Goal: Download file/media

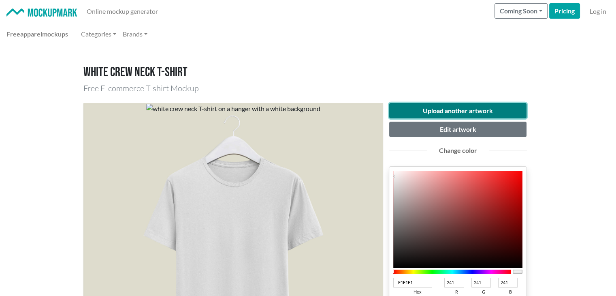
click at [445, 107] on button "Upload another artwork" at bounding box center [458, 110] width 138 height 15
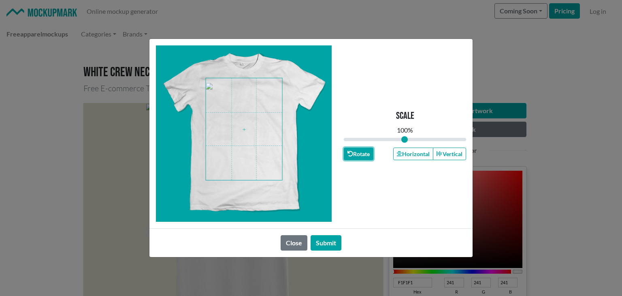
click at [356, 154] on button "Rotate" at bounding box center [359, 153] width 30 height 13
click at [358, 154] on button "Rotate" at bounding box center [359, 153] width 30 height 13
drag, startPoint x: 404, startPoint y: 139, endPoint x: 394, endPoint y: 136, distance: 10.5
click at [394, 136] on input "range" at bounding box center [405, 139] width 122 height 9
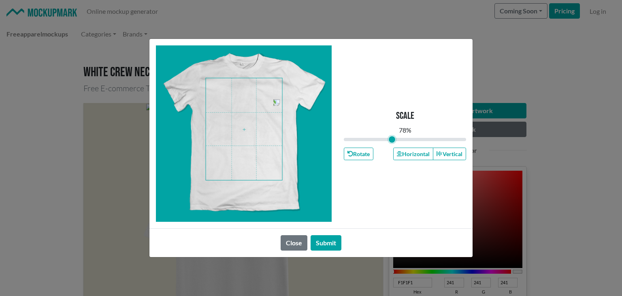
type input "0.78"
click at [392, 139] on input "range" at bounding box center [405, 139] width 122 height 9
click at [400, 156] on button "Horizontal" at bounding box center [413, 153] width 40 height 13
click at [452, 153] on button "Vertical" at bounding box center [449, 153] width 33 height 13
click at [413, 155] on button "Horizontal" at bounding box center [413, 153] width 40 height 13
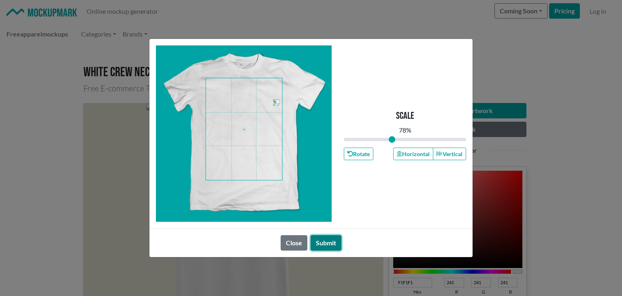
click at [329, 241] on button "Submit" at bounding box center [326, 242] width 31 height 15
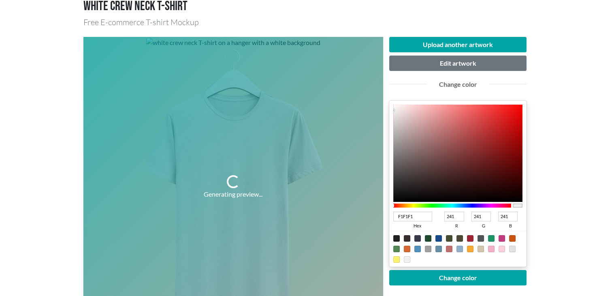
scroll to position [81, 0]
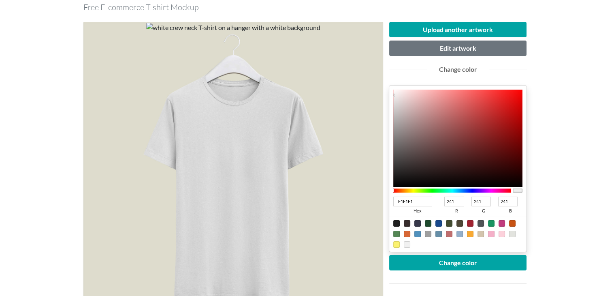
type input "111111"
type input "17"
type input "0D0D0D"
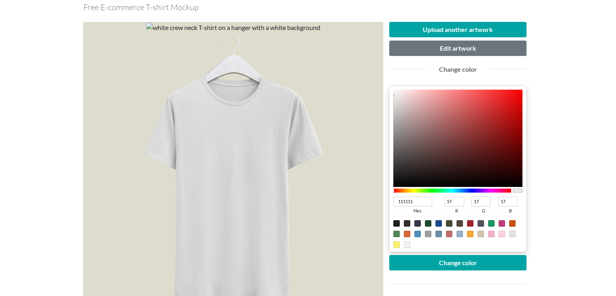
type input "13"
type input "0B0B0B"
type input "11"
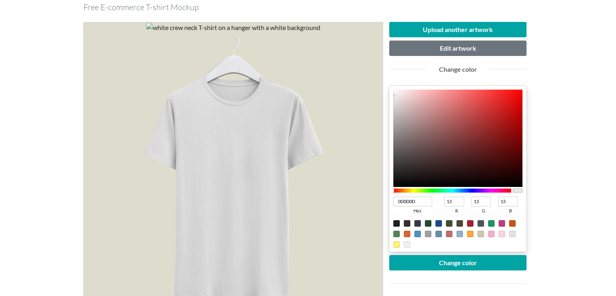
type input "11"
type input "070707"
type input "7"
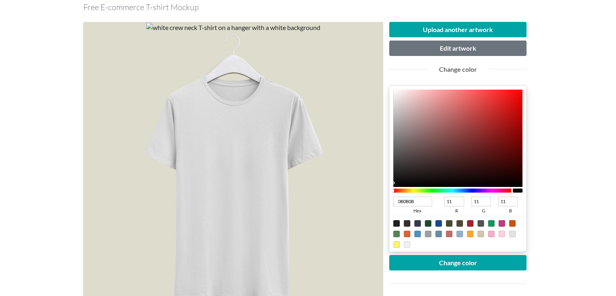
type input "7"
type input "000000"
type input "0"
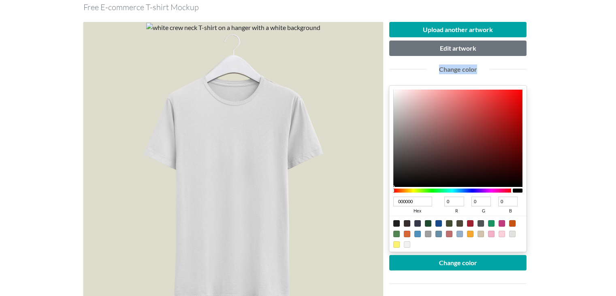
drag, startPoint x: 394, startPoint y: 182, endPoint x: 372, endPoint y: 206, distance: 32.7
click at [373, 206] on div "Upload another artwork Edit artwork Change color 000000 hex 0 r 0 g 0 b 100 a C…" at bounding box center [307, 184] width 449 height 339
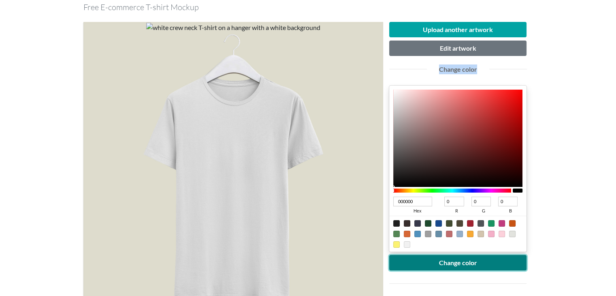
click at [446, 264] on button "Change color" at bounding box center [458, 262] width 138 height 15
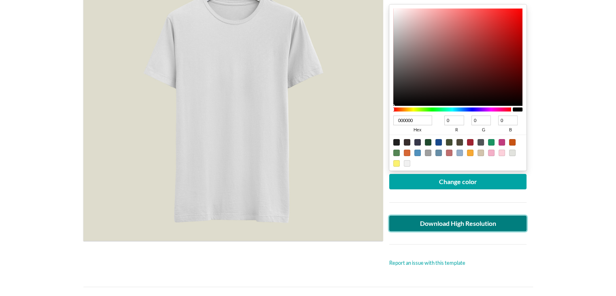
click at [449, 225] on link "Download High Resolution" at bounding box center [458, 222] width 138 height 15
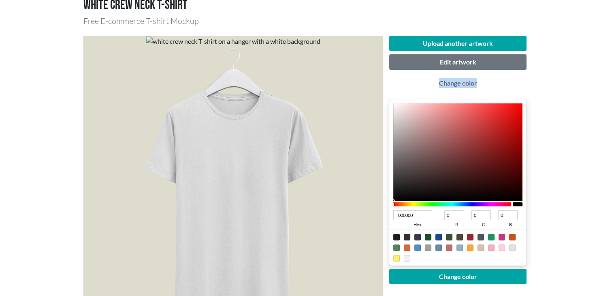
scroll to position [0, 0]
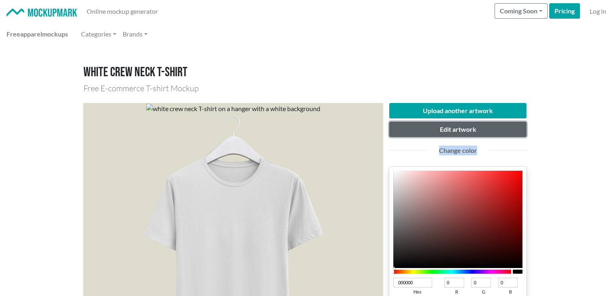
click at [447, 131] on button "Edit artwork" at bounding box center [458, 128] width 138 height 15
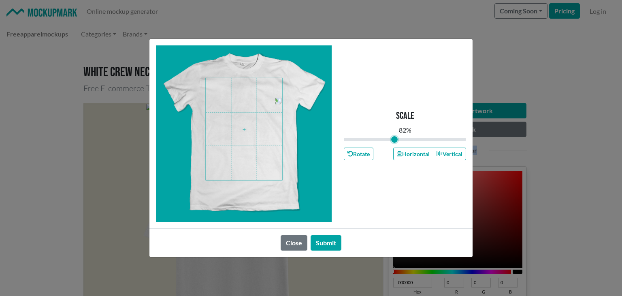
type input "0.82"
click at [394, 142] on input "range" at bounding box center [405, 139] width 122 height 9
click at [333, 243] on button "Submit" at bounding box center [326, 242] width 31 height 15
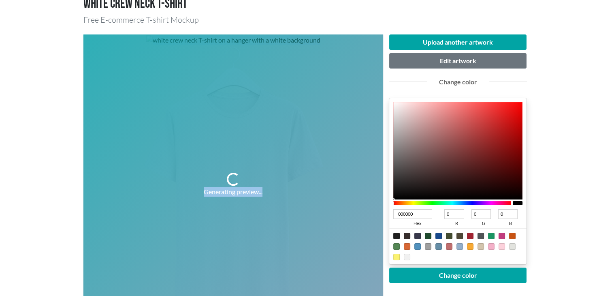
scroll to position [81, 0]
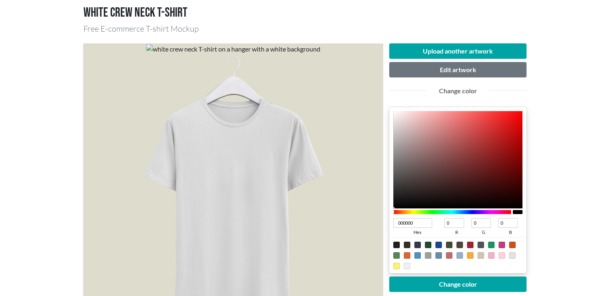
scroll to position [40, 0]
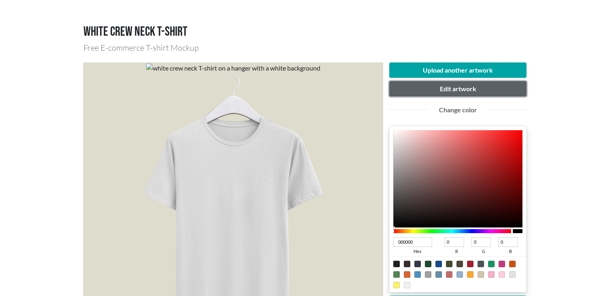
click at [458, 84] on button "Edit artwork" at bounding box center [458, 88] width 138 height 15
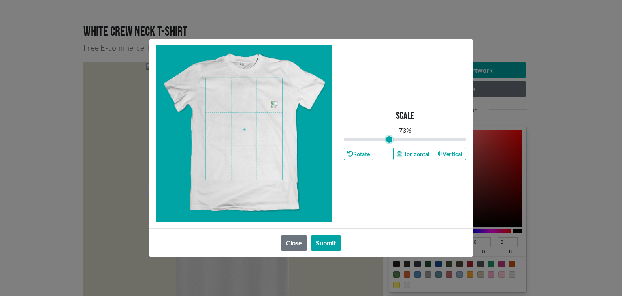
drag, startPoint x: 395, startPoint y: 139, endPoint x: 389, endPoint y: 139, distance: 6.1
click at [389, 139] on input "range" at bounding box center [405, 139] width 122 height 9
click at [326, 242] on button "Submit" at bounding box center [326, 242] width 31 height 15
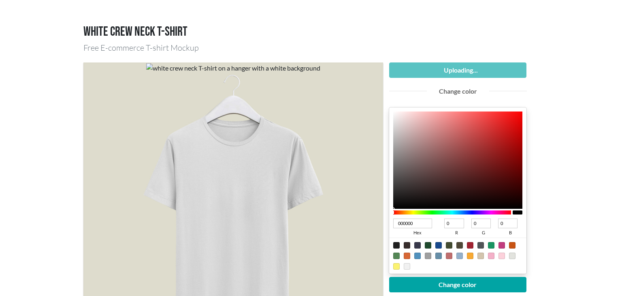
type input "0.73"
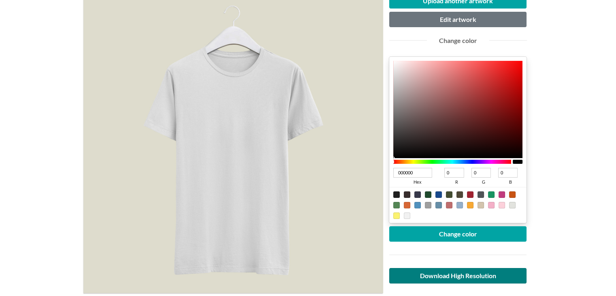
scroll to position [202, 0]
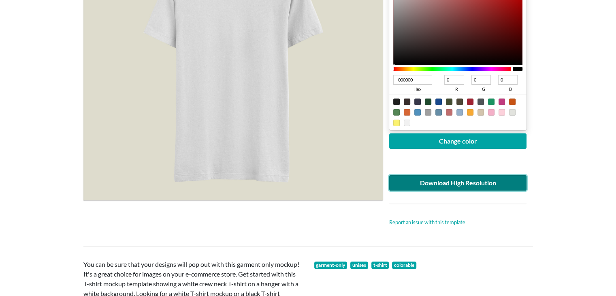
click at [459, 183] on link "Download High Resolution" at bounding box center [458, 182] width 138 height 15
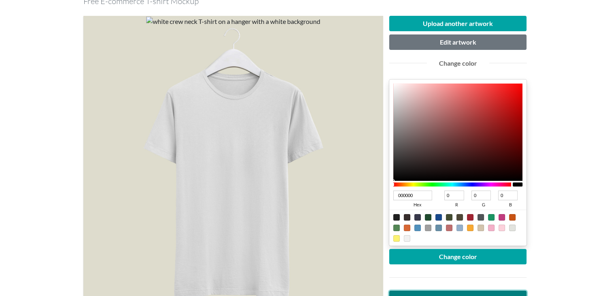
scroll to position [121, 0]
